Goal: Information Seeking & Learning: Learn about a topic

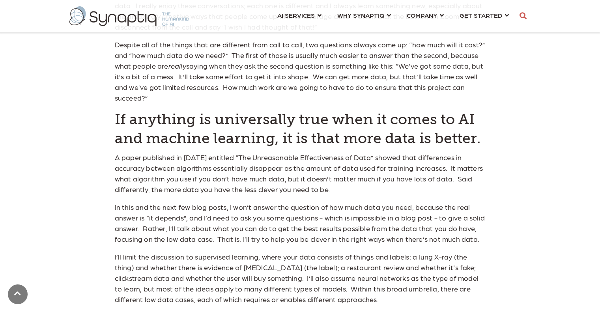
scroll to position [0, 3]
click at [227, 68] on p "Despite all of the things that are different from call to call, two questions a…" at bounding box center [300, 71] width 371 height 64
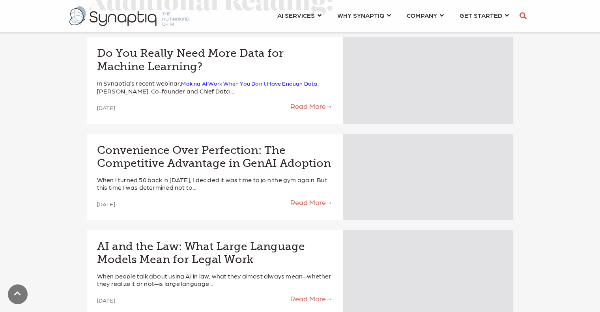
scroll to position [2624, 0]
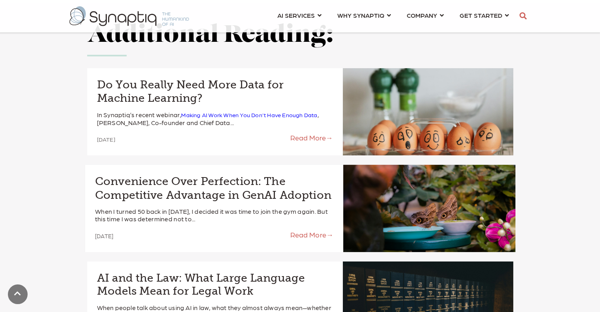
click at [202, 175] on h4 "Convenience Over Perfection: The Competitive Advantage in GenAI Adoption" at bounding box center [214, 188] width 238 height 27
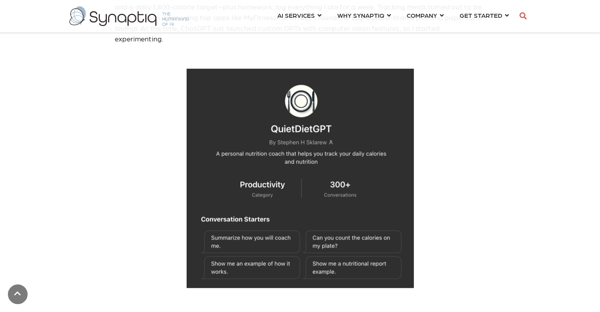
scroll to position [546, 0]
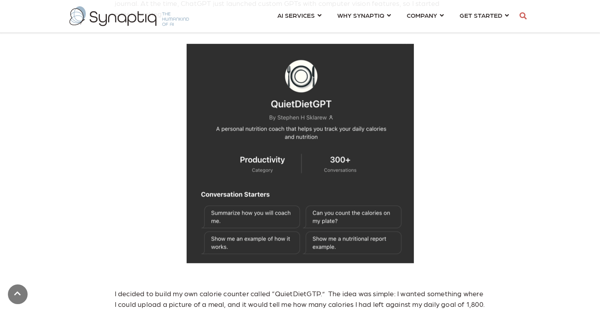
click at [128, 228] on p at bounding box center [300, 153] width 371 height 219
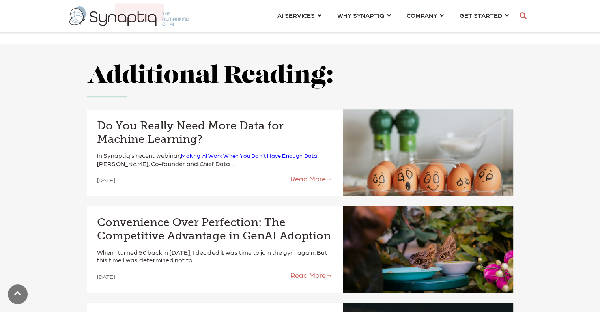
scroll to position [3841, 0]
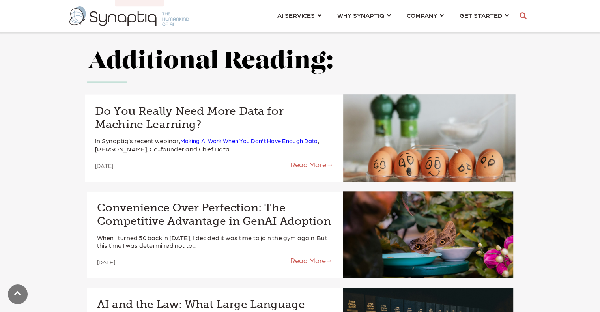
click at [224, 104] on h4 "Do You Really Need More Data for Machine Learning?" at bounding box center [214, 117] width 238 height 27
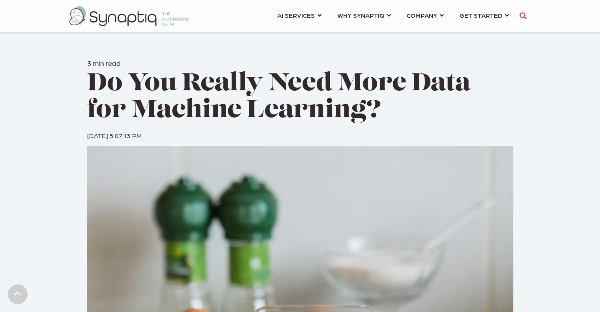
scroll to position [273, 0]
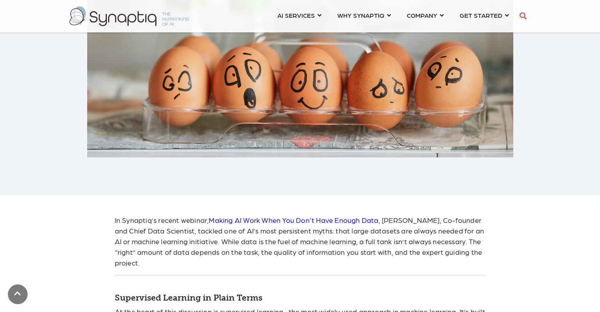
click at [333, 242] on p "In Synaptiq’s recent webinar, Making AI Work When You Don't Have Enough Data , …" at bounding box center [300, 240] width 371 height 53
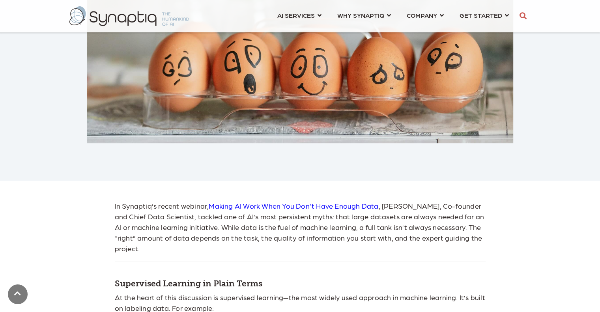
scroll to position [289, 0]
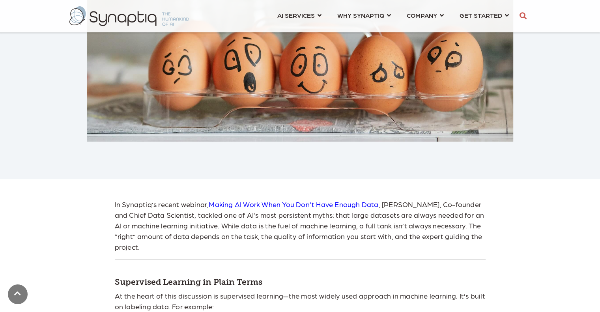
click at [325, 205] on link "Making AI Work When You Don't Have Enough Data" at bounding box center [294, 204] width 170 height 8
